Goal: Transaction & Acquisition: Register for event/course

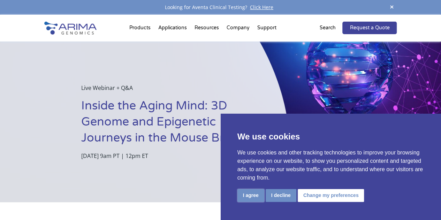
click at [242, 192] on button "I agree" at bounding box center [250, 195] width 27 height 13
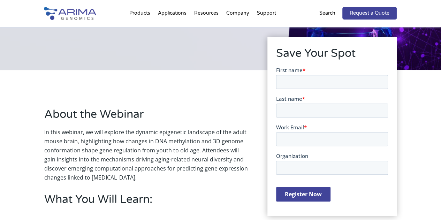
scroll to position [137, 0]
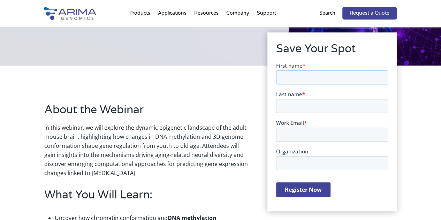
click at [316, 83] on input "First name *" at bounding box center [332, 77] width 112 height 14
type input "Thapanut"
click at [306, 111] on input "Last name *" at bounding box center [332, 106] width 112 height 14
type input "o"
type input "Onmee"
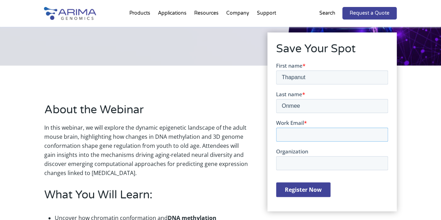
click at [314, 134] on input "Work Email *" at bounding box center [332, 134] width 112 height 14
type input "thapanut@sciencewerke.com"
click at [312, 161] on input "Organization" at bounding box center [332, 163] width 112 height 14
drag, startPoint x: 311, startPoint y: 152, endPoint x: 273, endPoint y: 149, distance: 38.4
click at [276, 149] on html "First name * Thapanut Last name * Onmee Work Email * thapanut@sciencewerke.com …" at bounding box center [332, 135] width 112 height 147
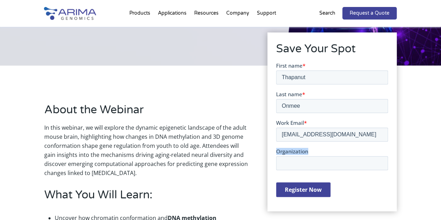
copy span "Organization"
click at [320, 166] on input "Organization" at bounding box center [332, 163] width 112 height 14
type input "Sciencewerke Thailand"
click at [304, 195] on input "Register Now" at bounding box center [303, 189] width 54 height 15
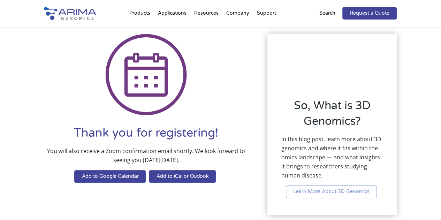
scroll to position [29, 0]
